Goal: Task Accomplishment & Management: Manage account settings

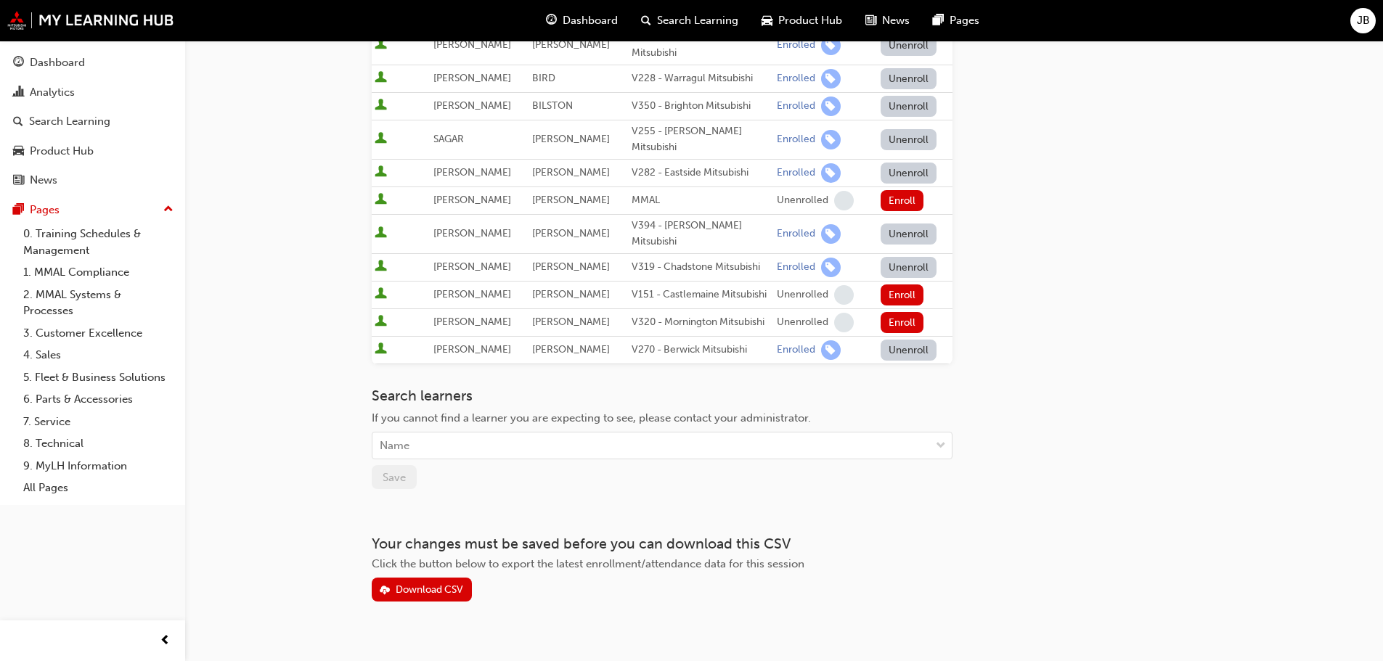
scroll to position [82, 0]
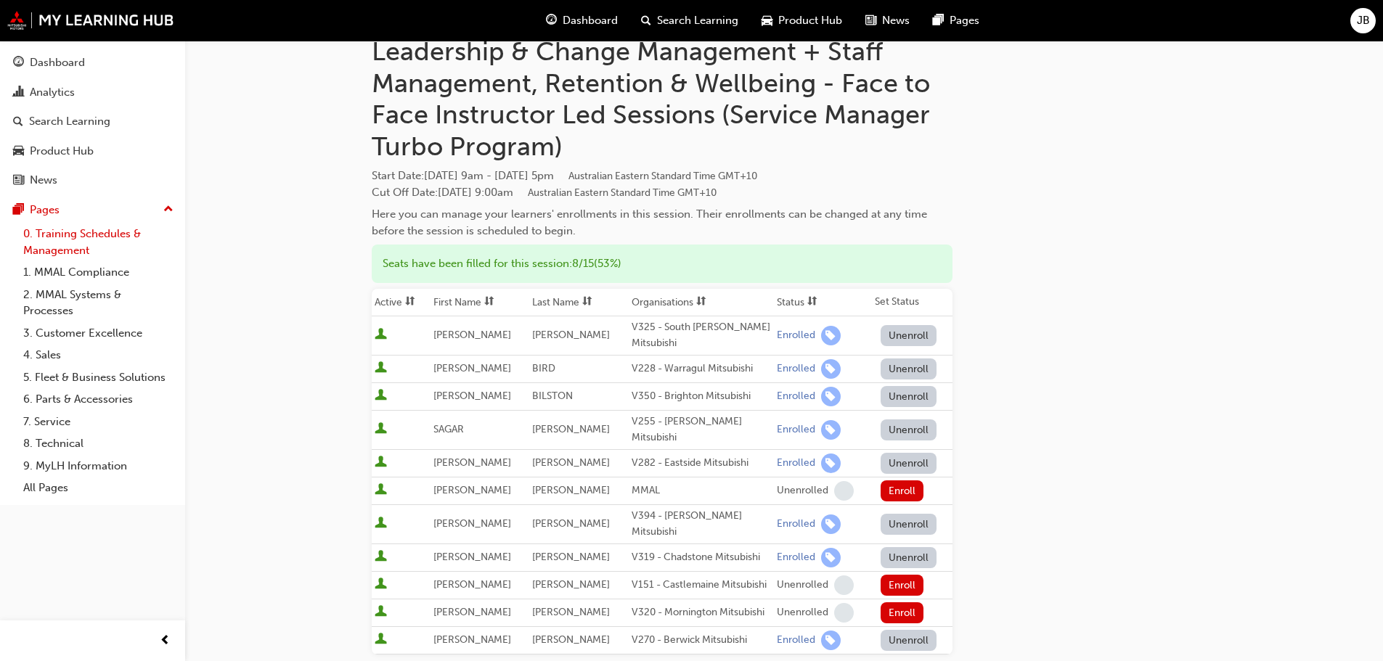
click at [71, 242] on link "0. Training Schedules & Management" at bounding box center [98, 242] width 162 height 38
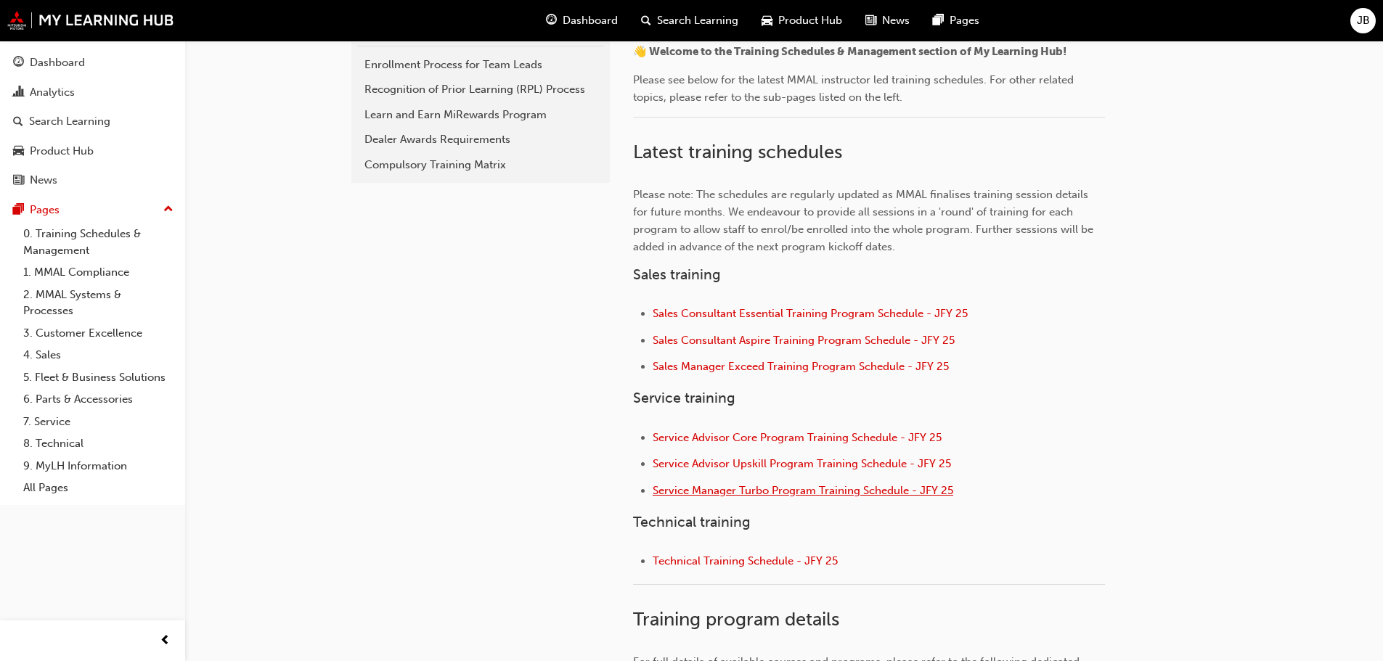
scroll to position [359, 0]
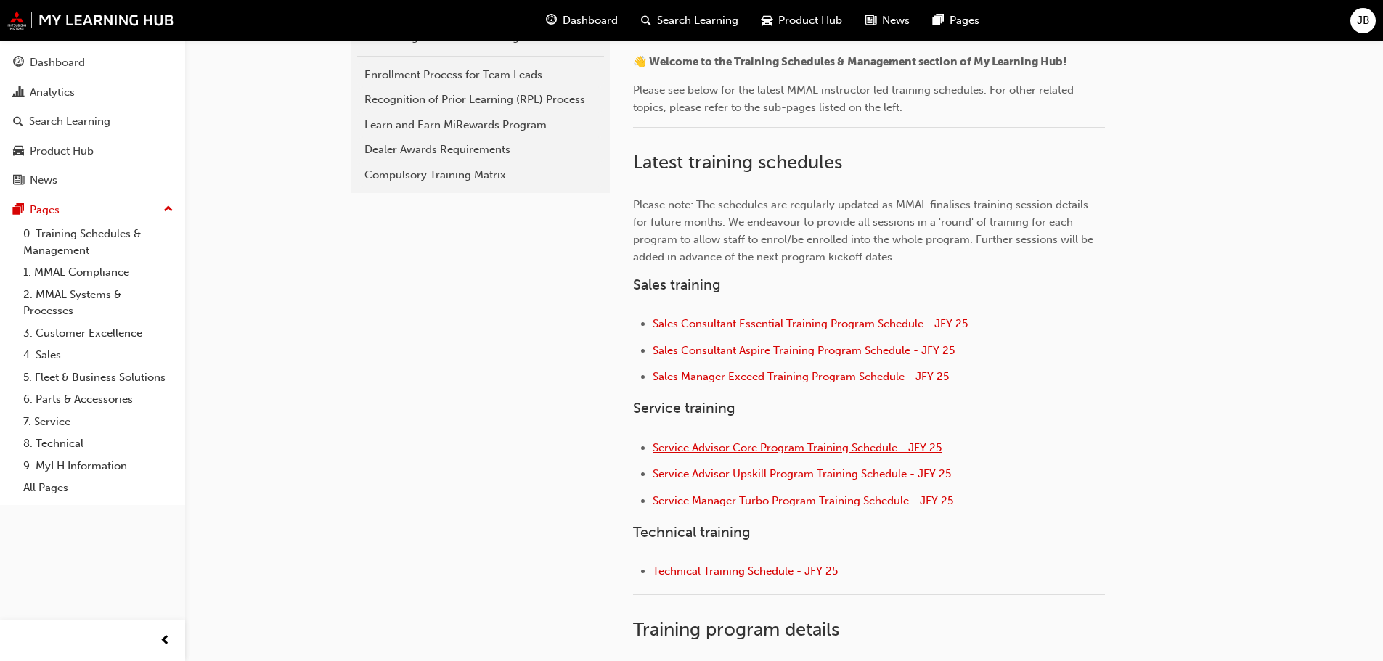
click at [729, 449] on span "Service Advisor Core Program Training Schedule - JFY 25" at bounding box center [796, 447] width 289 height 13
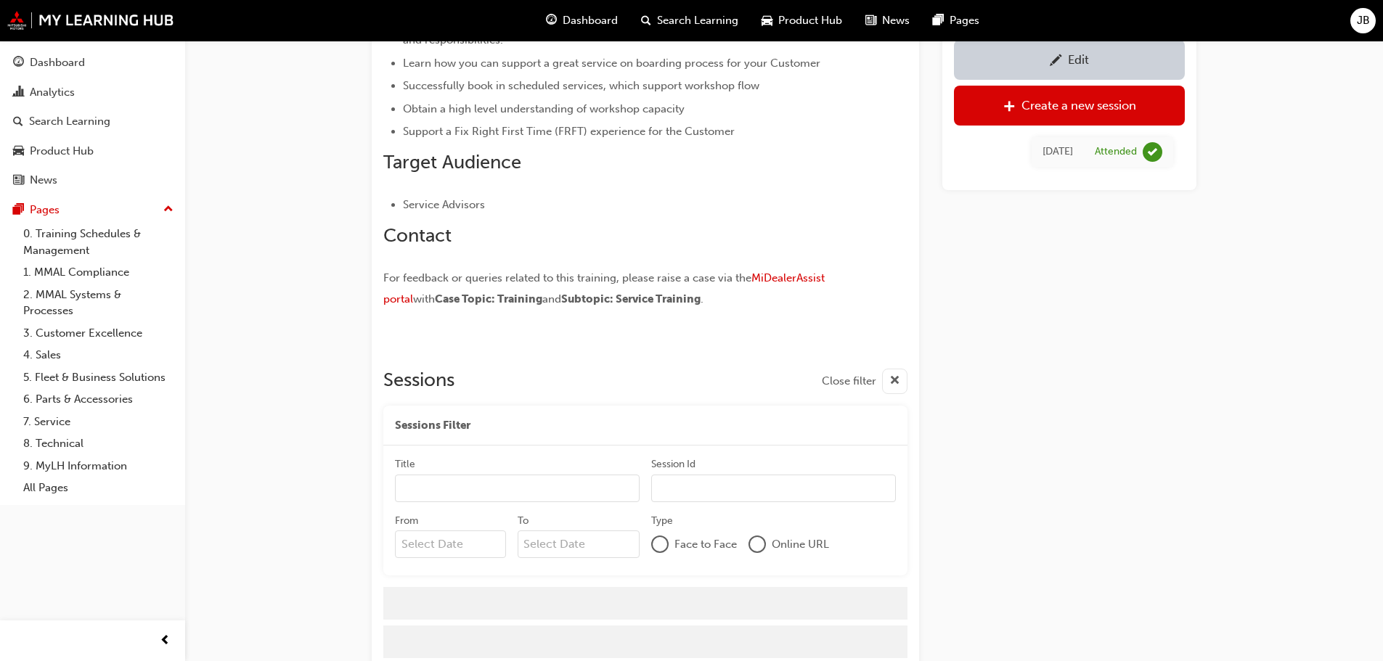
scroll to position [842, 0]
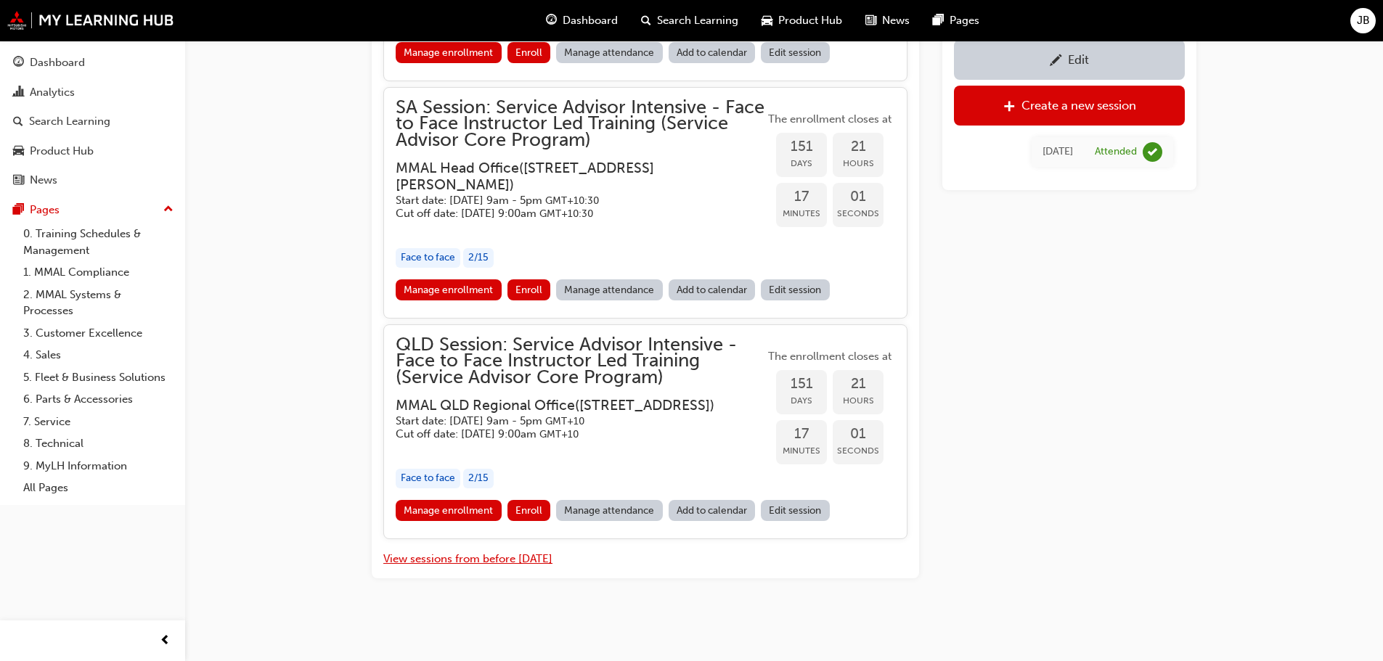
click at [474, 558] on button "View sessions from before [DATE]" at bounding box center [467, 559] width 169 height 17
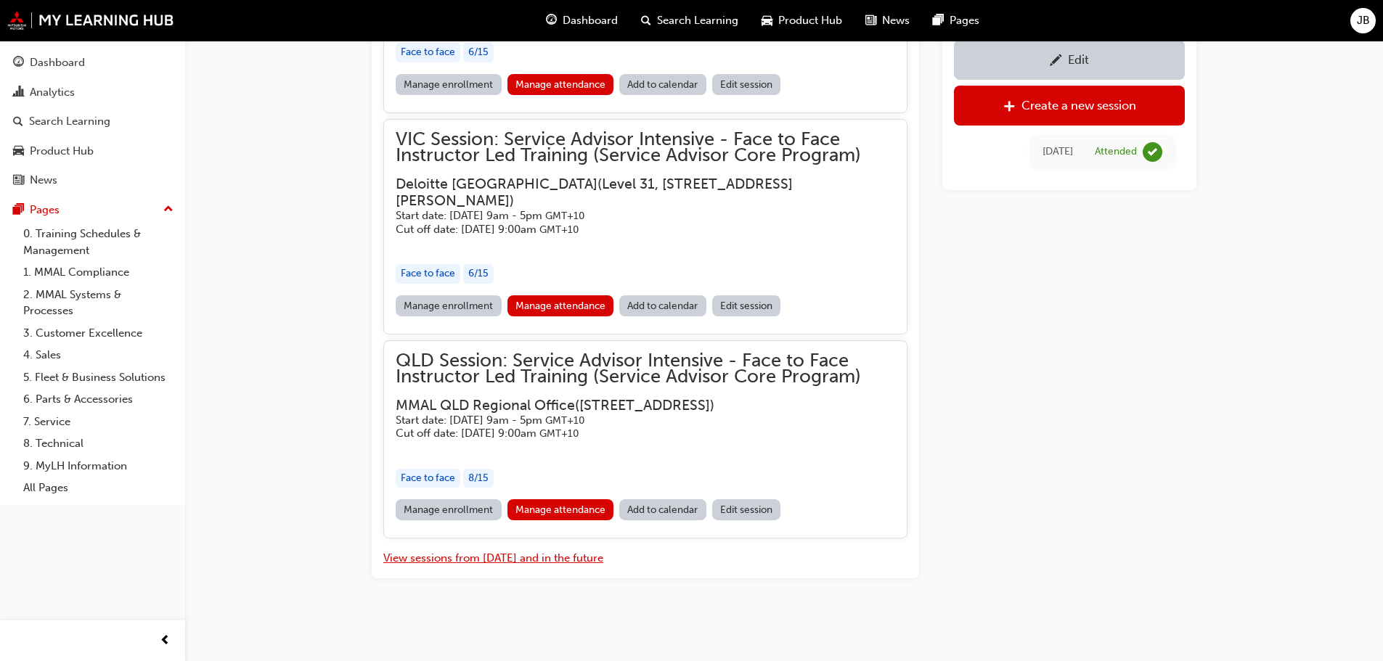
scroll to position [8218, 0]
click at [548, 512] on link "Manage attendance" at bounding box center [560, 509] width 107 height 21
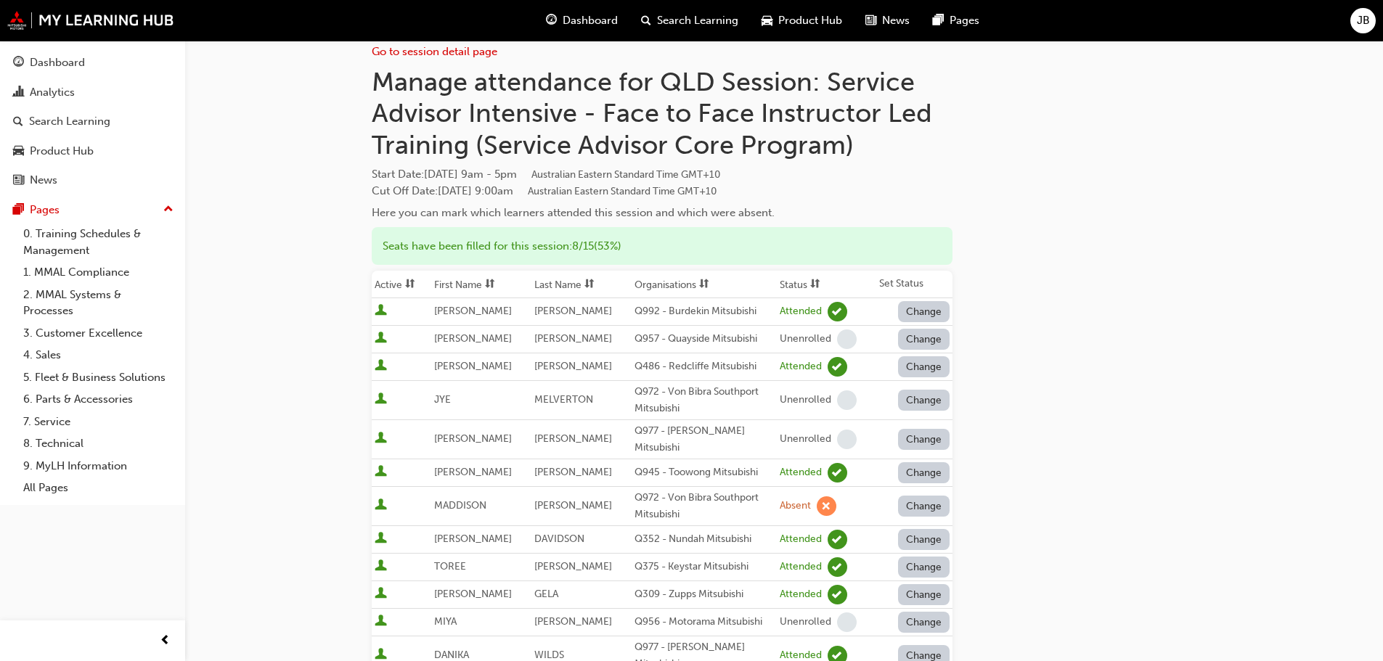
scroll to position [20, 0]
